Goal: Task Accomplishment & Management: Complete application form

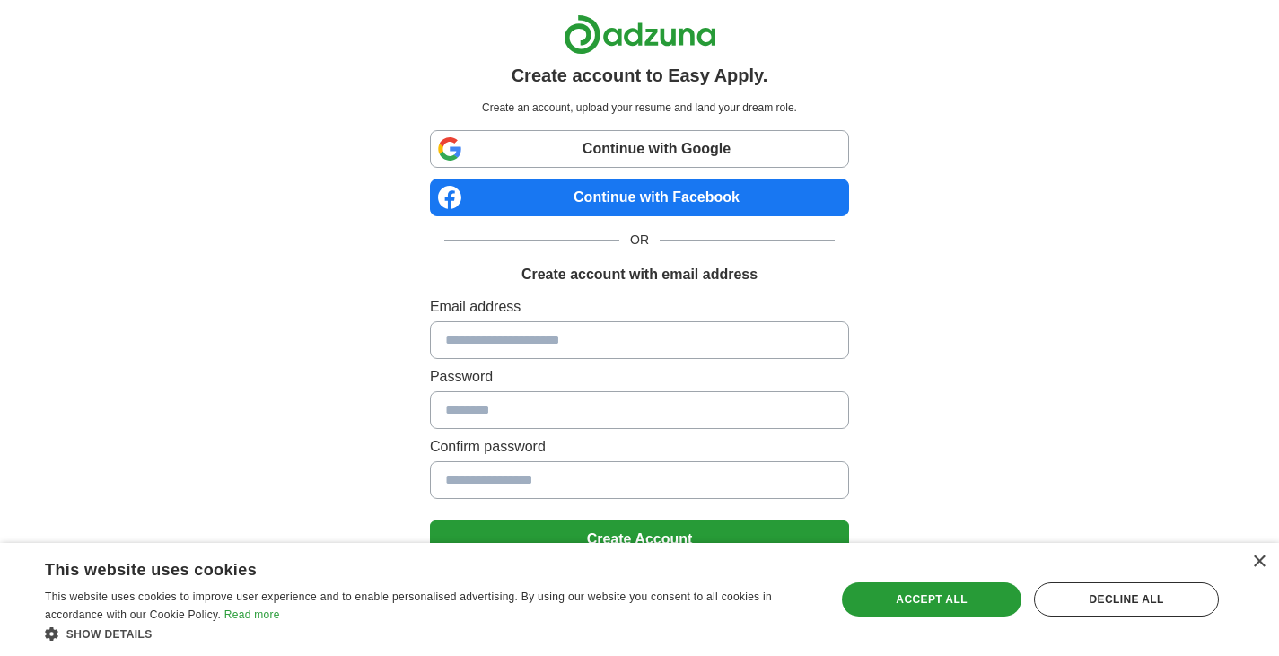
click at [1248, 565] on div "×" at bounding box center [1254, 563] width 22 height 13
click at [1261, 557] on div "×" at bounding box center [1258, 562] width 13 height 13
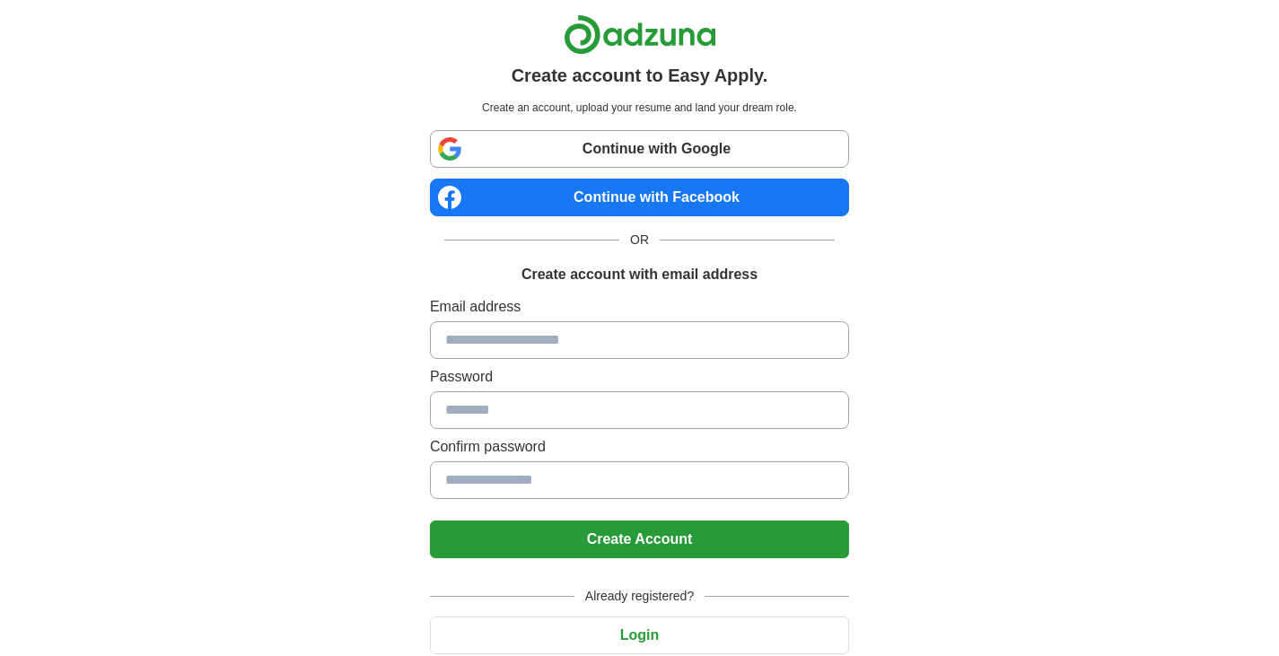
click at [683, 143] on link "Continue with Google" at bounding box center [639, 149] width 419 height 38
click at [532, 342] on input at bounding box center [639, 340] width 419 height 38
type input "**********"
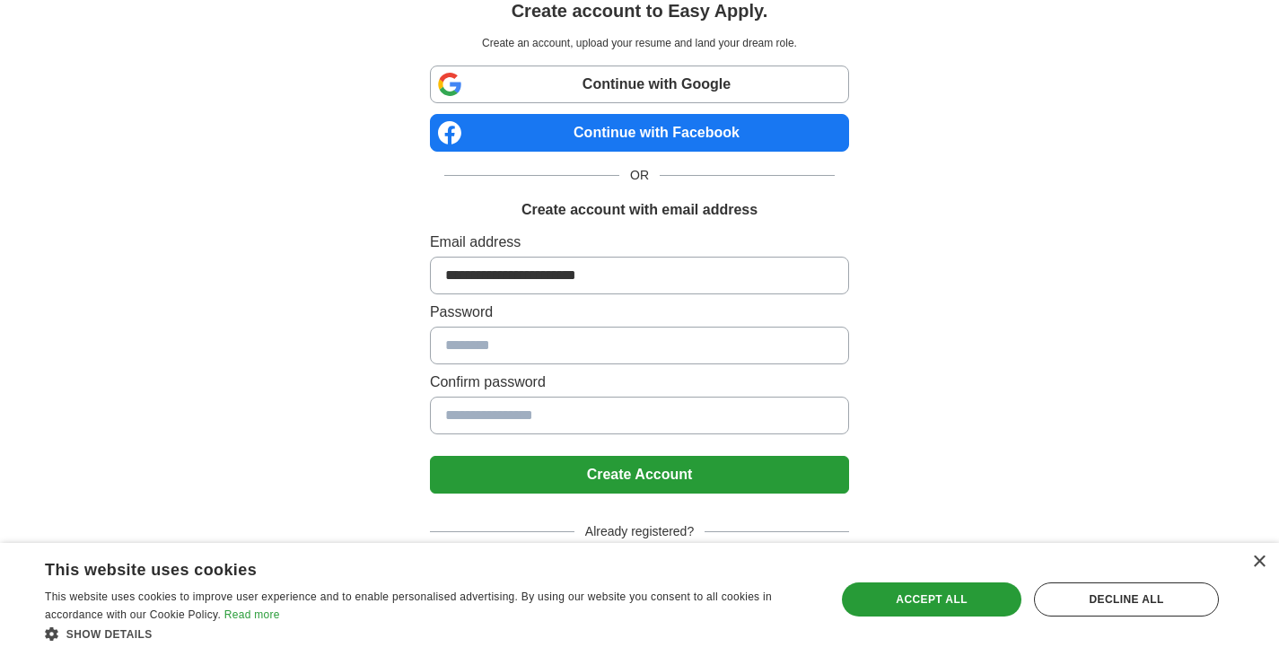
scroll to position [61, 0]
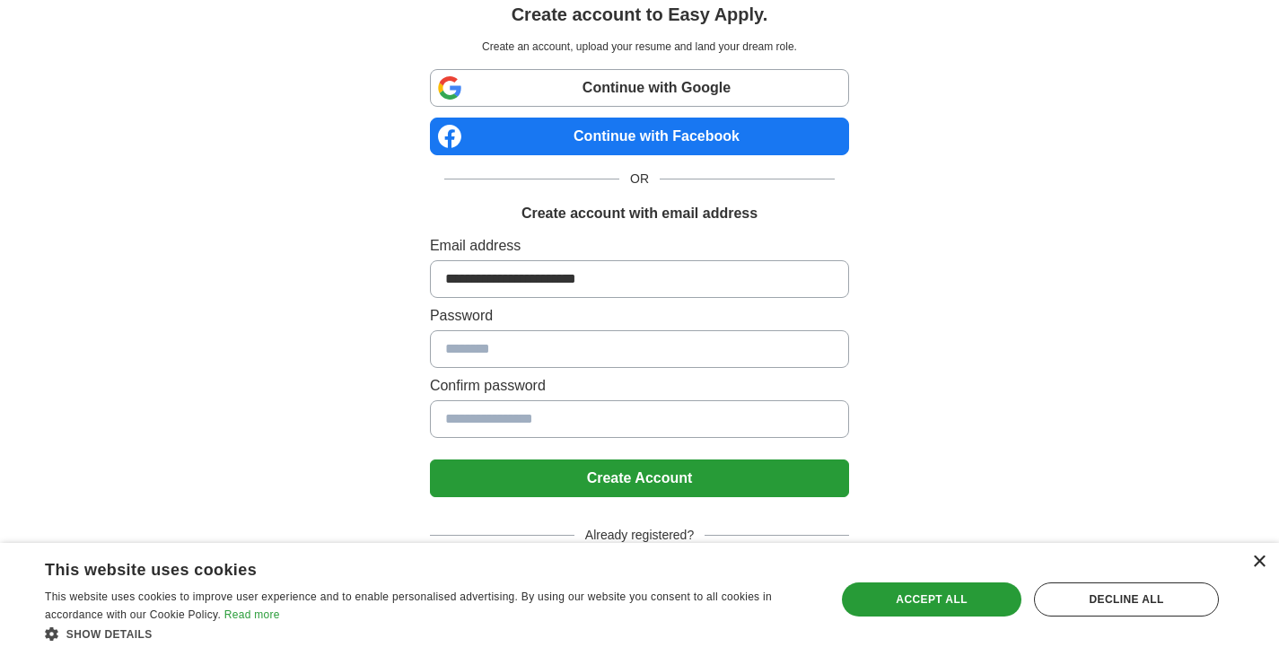
click at [1258, 562] on div "×" at bounding box center [1258, 562] width 13 height 13
